Goal: Information Seeking & Learning: Check status

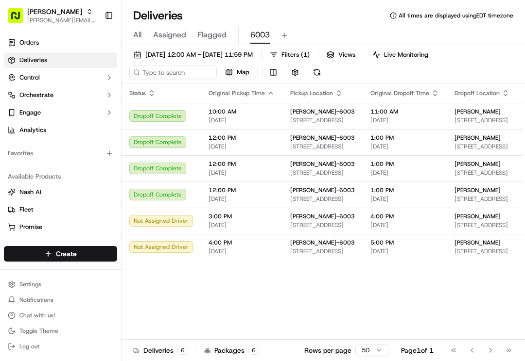
drag, startPoint x: 278, startPoint y: 357, endPoint x: 271, endPoint y: 357, distance: 7.8
click at [271, 357] on div "Deliveries 6 Packages 6 Rows per page 50 Page 1 of 1 Go to first page Go to pre…" at bounding box center [322, 351] width 403 height 22
click at [328, 279] on div "Status Original Pickup Time Pickup Location Original Dropoff Time Dropoff Locat…" at bounding box center [375, 221] width 509 height 274
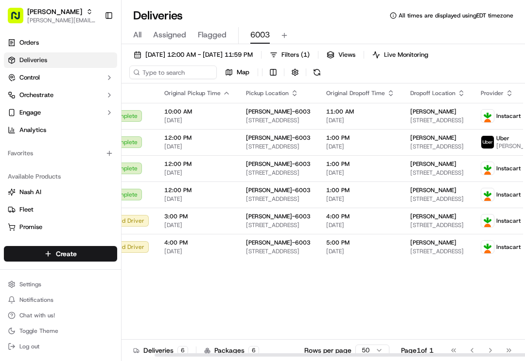
scroll to position [0, 67]
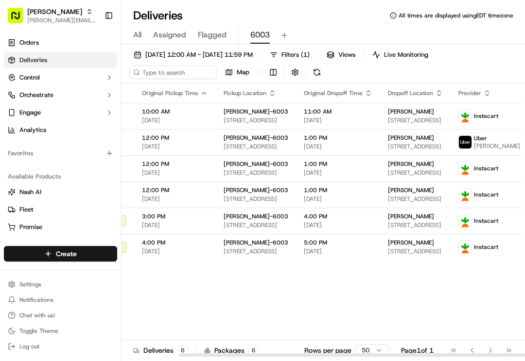
drag, startPoint x: 427, startPoint y: 349, endPoint x: 346, endPoint y: 289, distance: 100.7
click at [346, 354] on div at bounding box center [380, 355] width 402 height 3
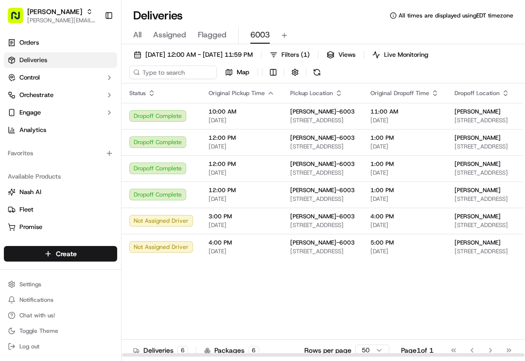
drag, startPoint x: 340, startPoint y: 355, endPoint x: 206, endPoint y: 330, distance: 136.9
click at [206, 354] on div at bounding box center [323, 355] width 402 height 3
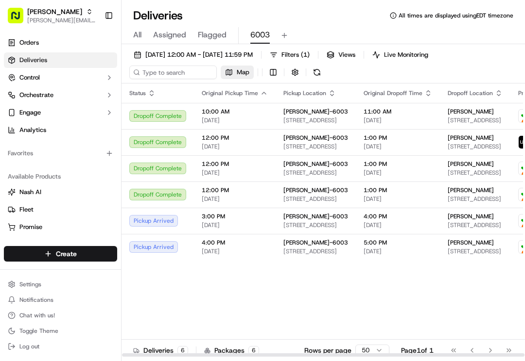
click at [247, 73] on span "Map" at bounding box center [243, 72] width 13 height 9
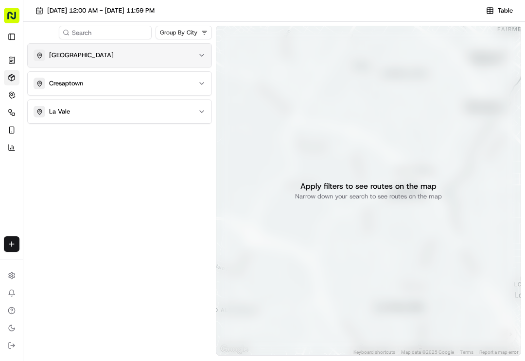
click at [123, 60] on div "[GEOGRAPHIC_DATA]" at bounding box center [114, 56] width 160 height 12
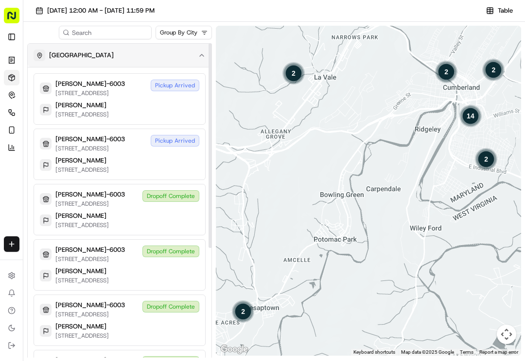
click at [123, 60] on div "[GEOGRAPHIC_DATA]" at bounding box center [114, 56] width 160 height 12
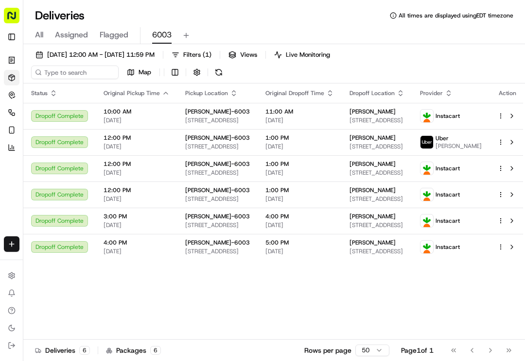
click at [221, 74] on button at bounding box center [219, 73] width 14 height 14
